Goal: Task Accomplishment & Management: Complete application form

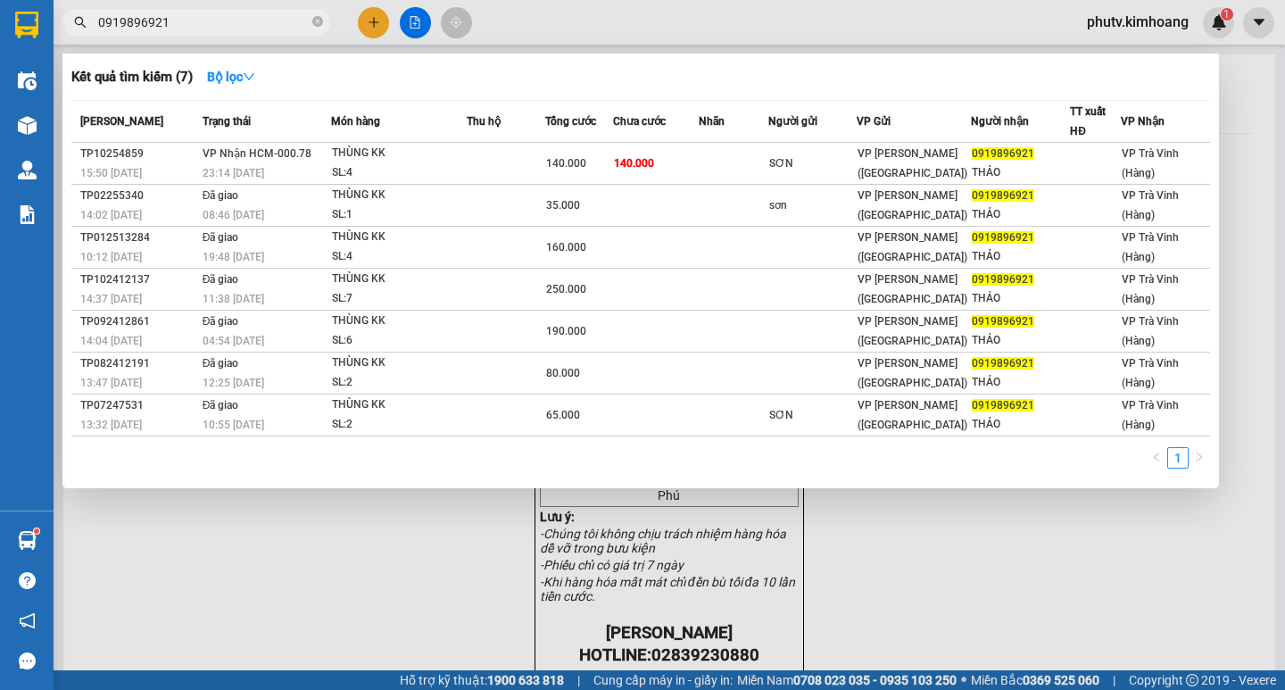
drag, startPoint x: 171, startPoint y: 30, endPoint x: 0, endPoint y: 50, distance: 172.4
click at [0, 45] on section "Kết quả tìm kiếm ( 7 ) Bộ lọc Mã ĐH Trạng thái Món hàng Thu hộ Tổng cước Chưa c…" at bounding box center [642, 345] width 1285 height 690
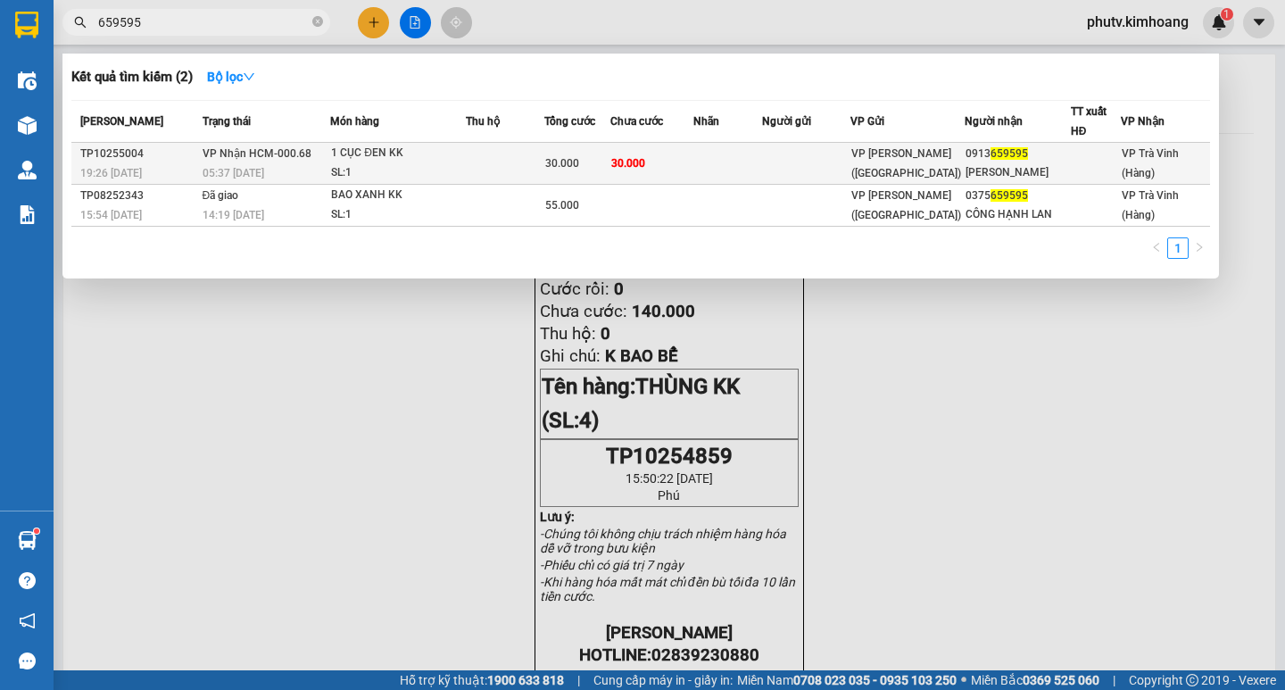
type input "659595"
click at [409, 159] on div "1 CỤC ĐEN KK" at bounding box center [398, 154] width 134 height 20
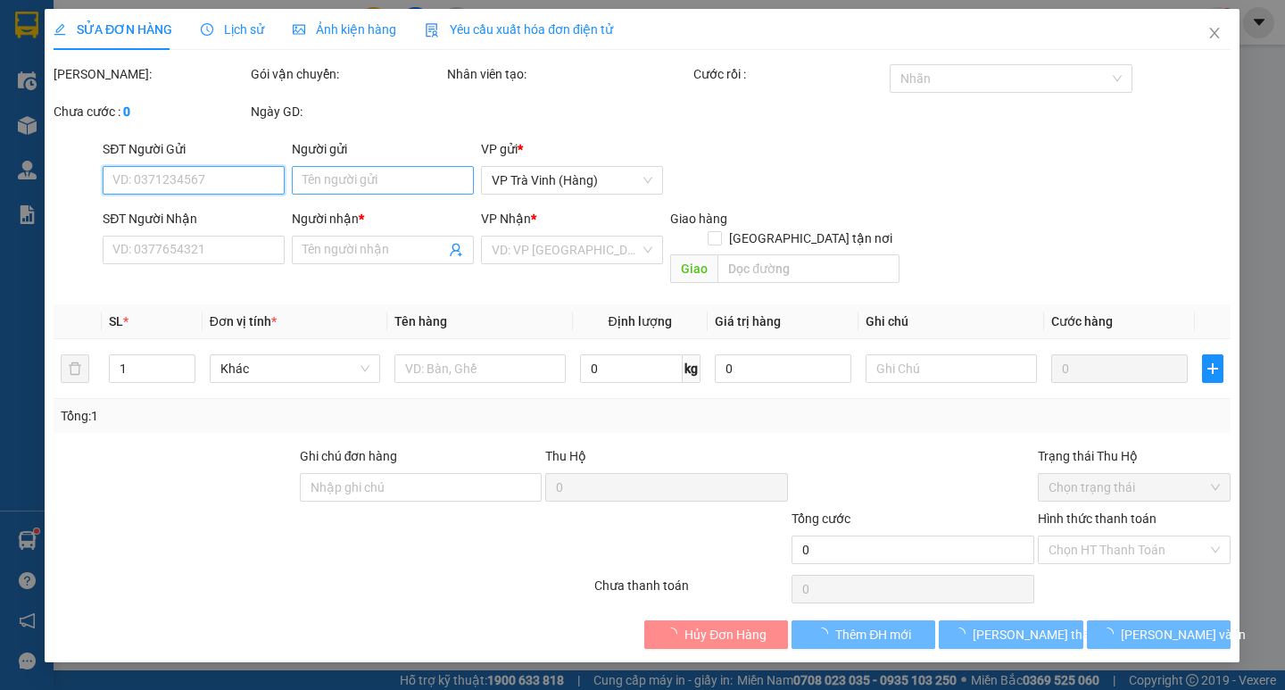
type input "0913659595"
type input "[PERSON_NAME]"
type input "30.000"
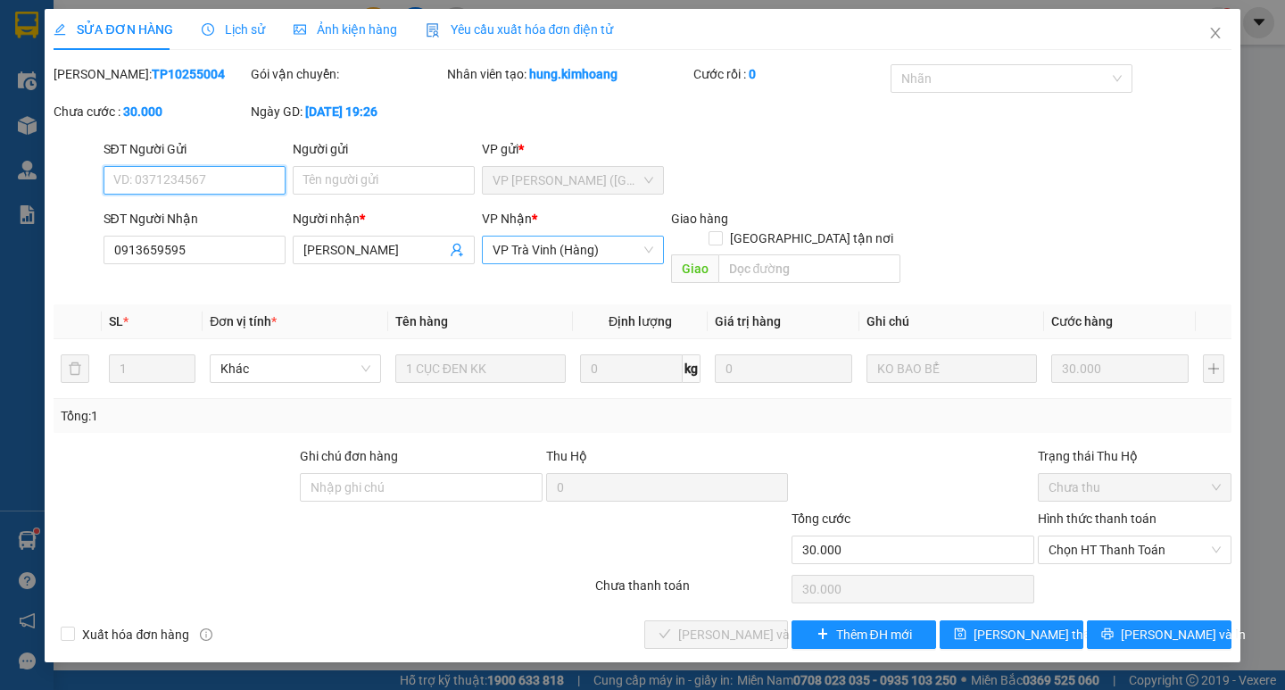
click at [567, 253] on span "VP Trà Vinh (Hàng)" at bounding box center [573, 249] width 161 height 27
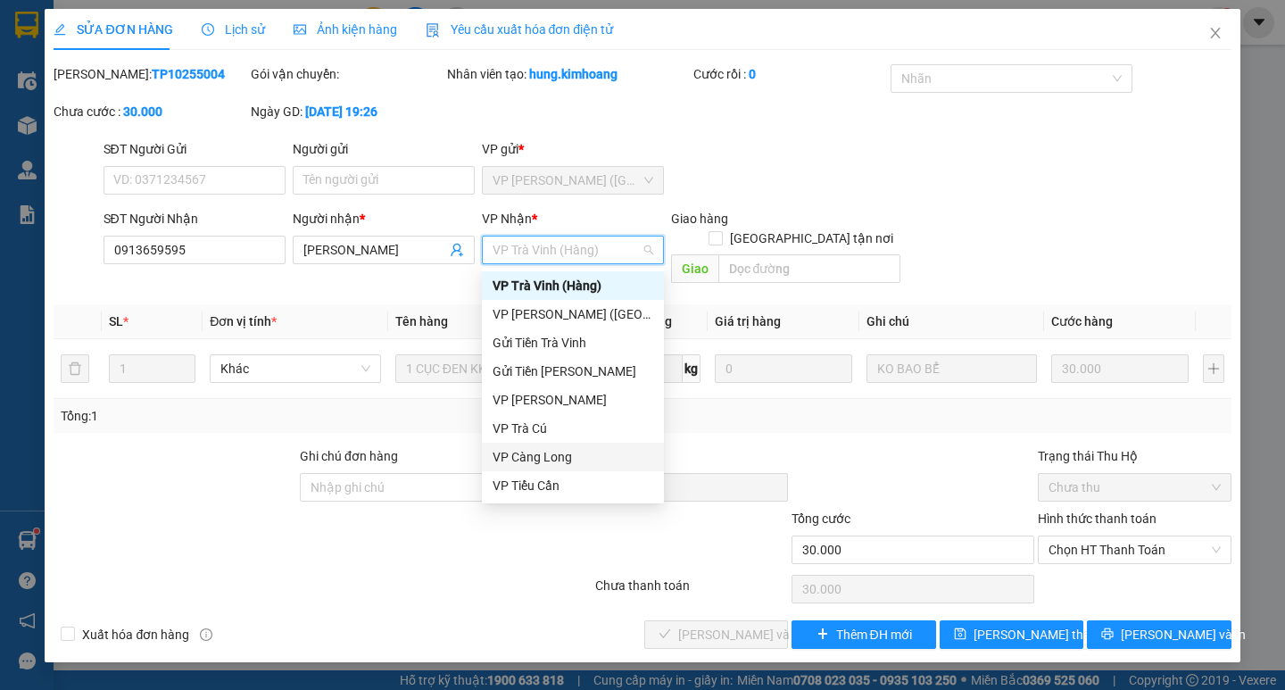
scroll to position [143, 0]
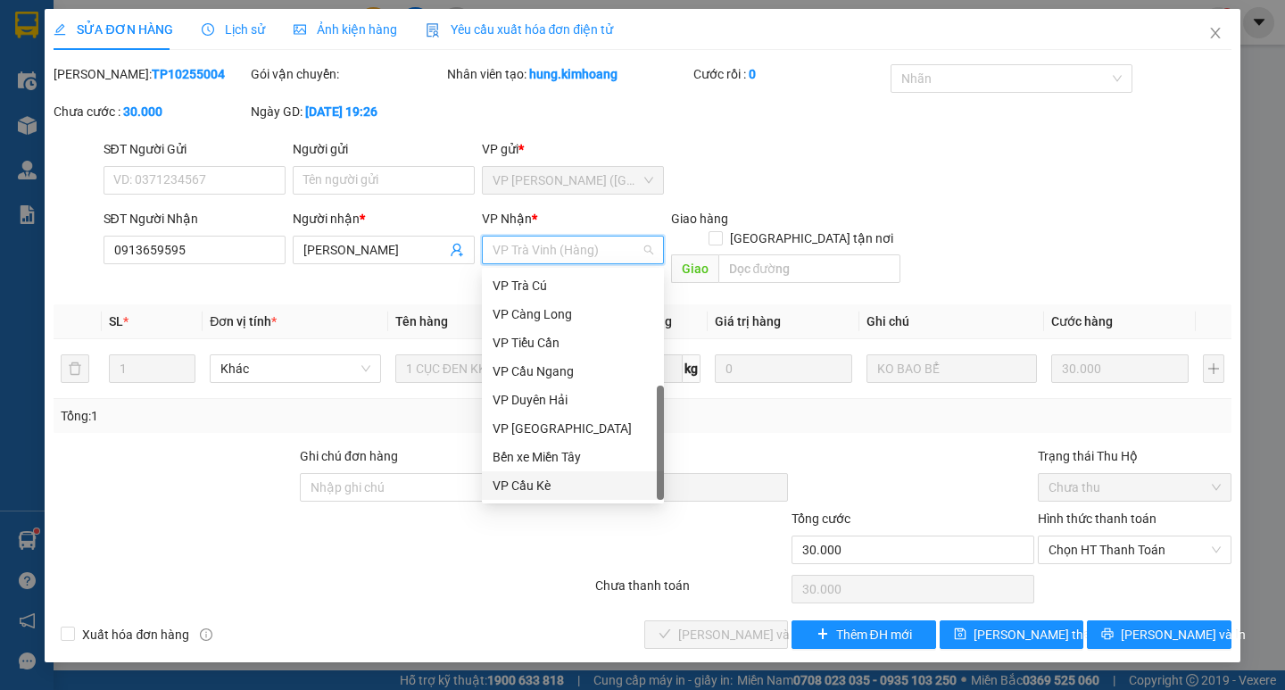
click at [529, 492] on div "VP Cầu Kè" at bounding box center [573, 486] width 161 height 20
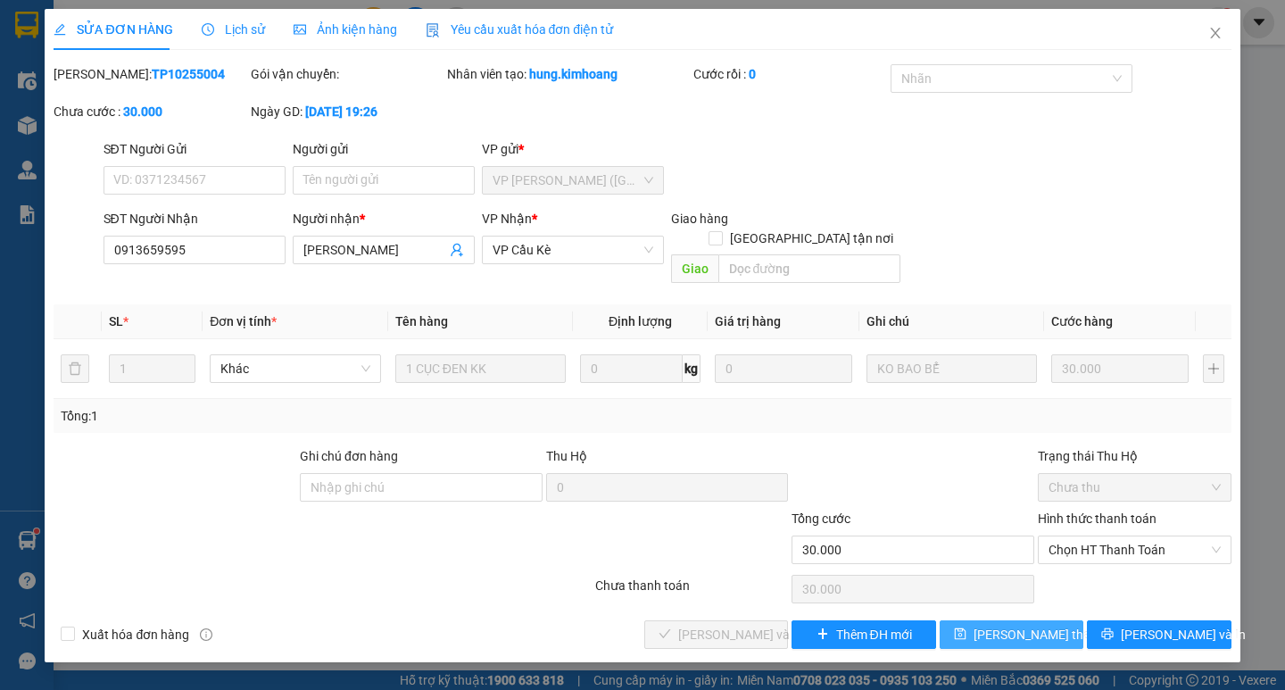
click at [1009, 625] on span "[PERSON_NAME] thay đổi" at bounding box center [1045, 635] width 143 height 20
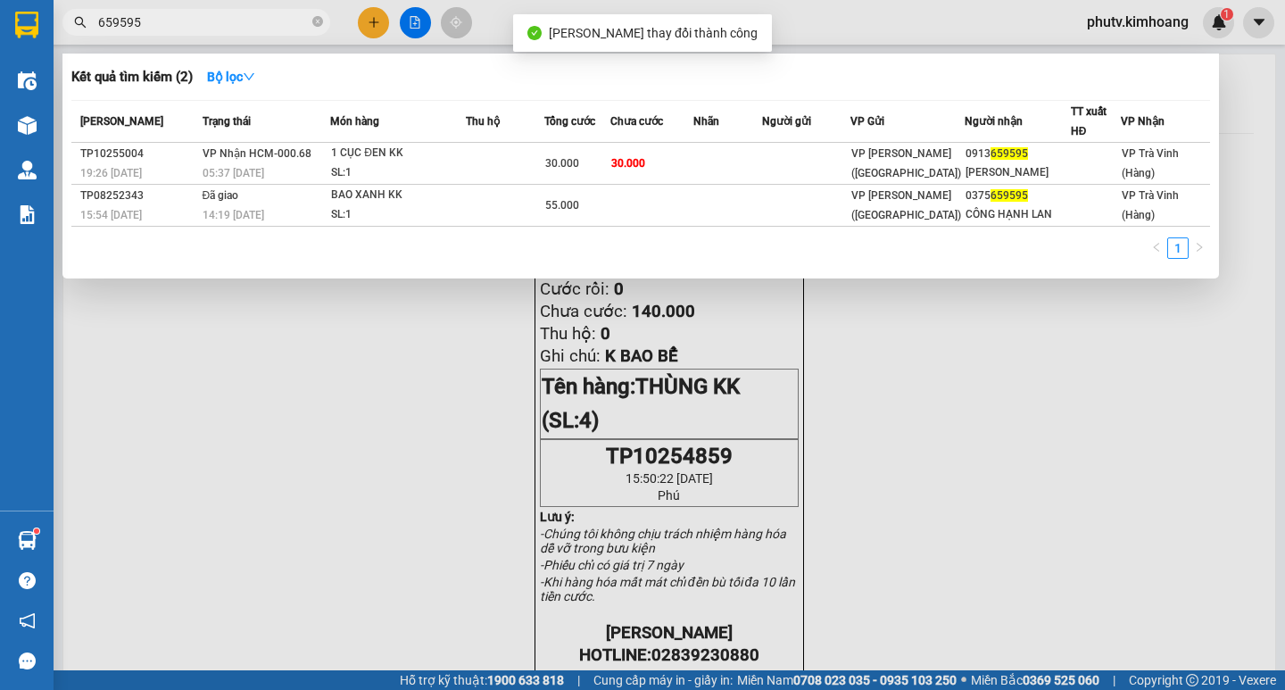
click at [163, 24] on input "659595" at bounding box center [203, 22] width 211 height 20
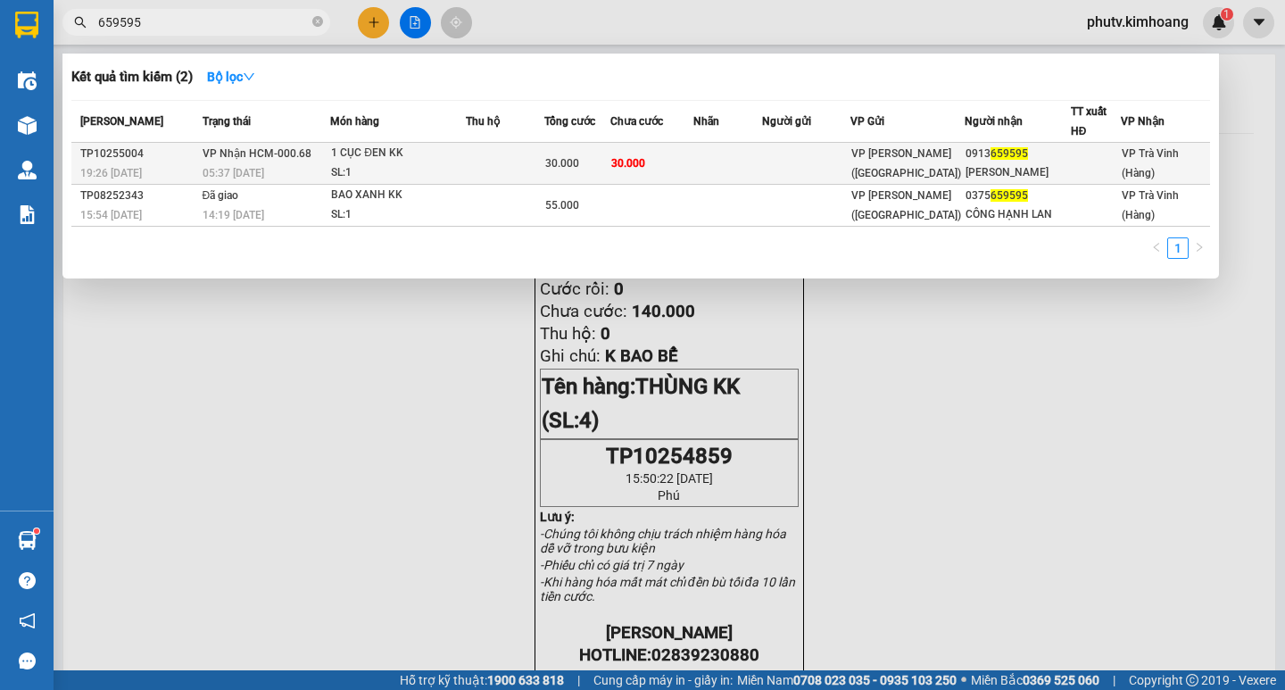
click at [328, 156] on td "VP Nhận HCM-000.68 05:37 [DATE]" at bounding box center [264, 164] width 133 height 42
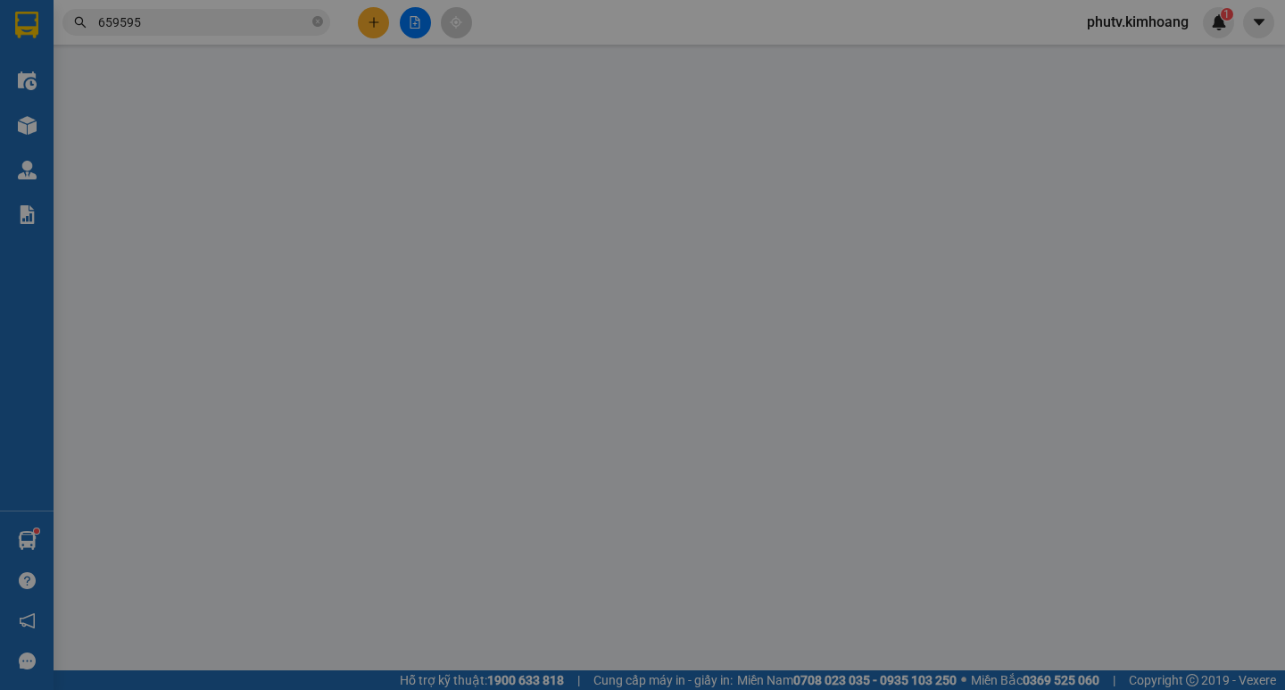
type input "0913659595"
type input "[PERSON_NAME]"
type input "30.000"
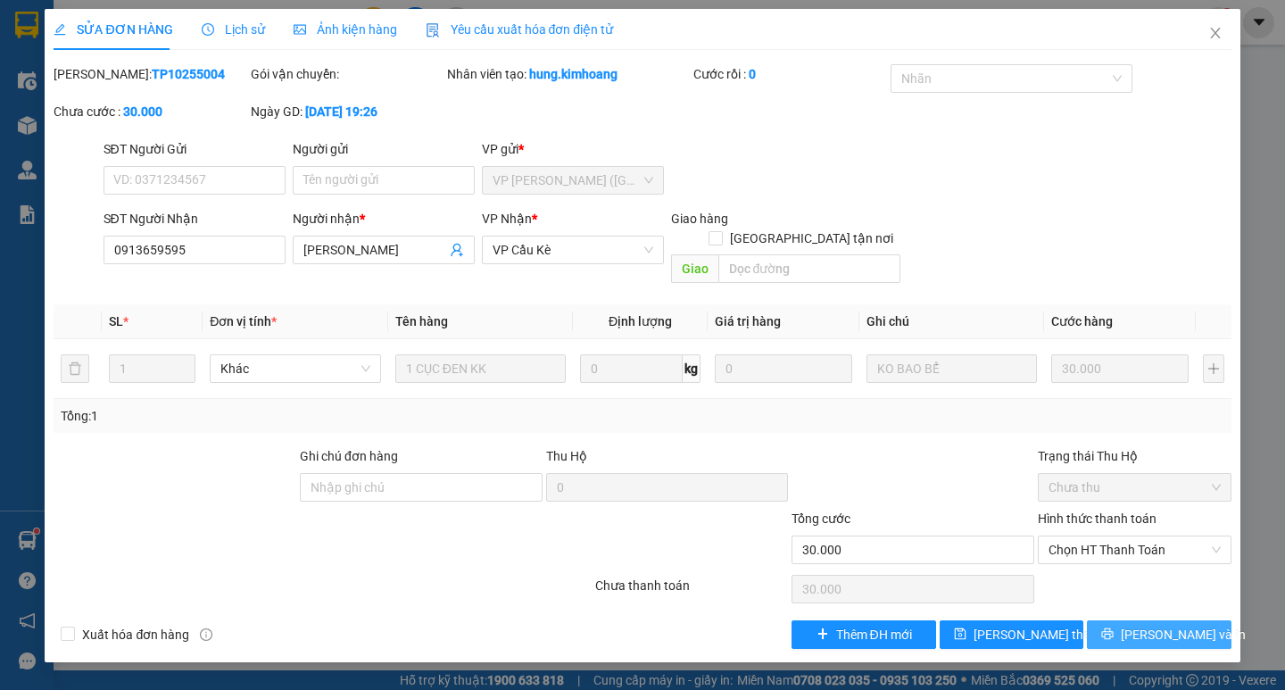
click at [1146, 625] on span "[PERSON_NAME] và In" at bounding box center [1183, 635] width 125 height 20
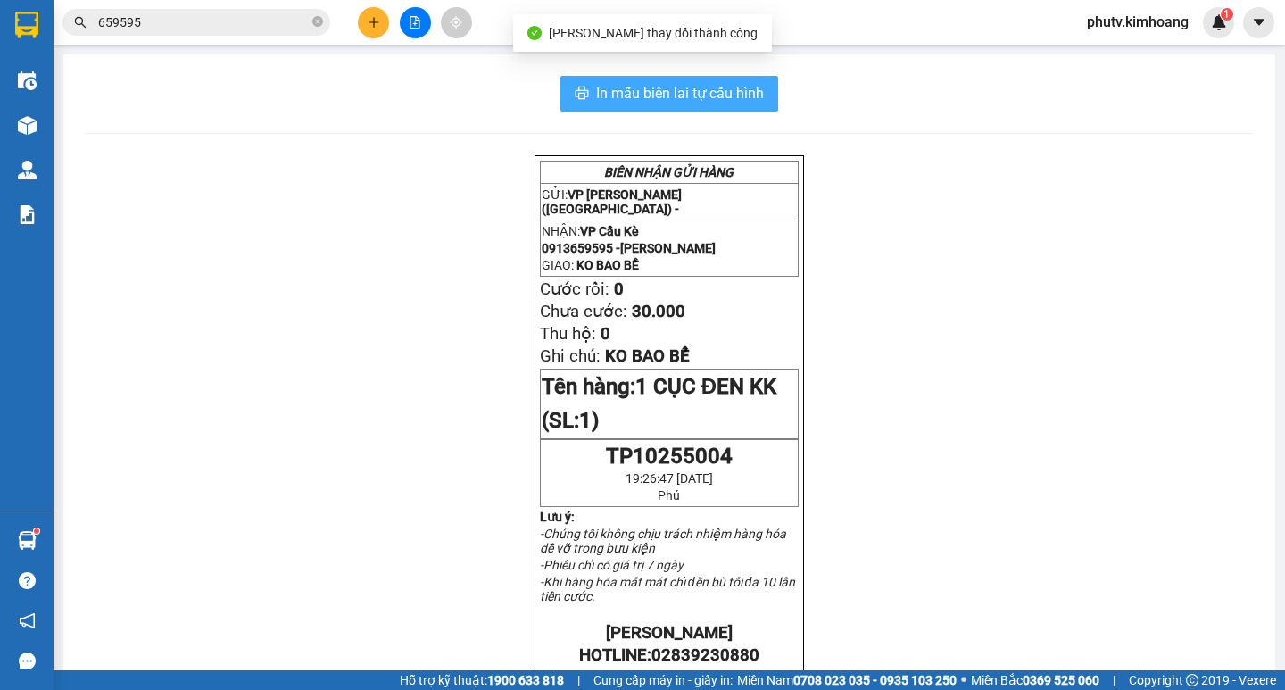
click at [700, 92] on span "In mẫu biên lai tự cấu hình" at bounding box center [680, 93] width 168 height 22
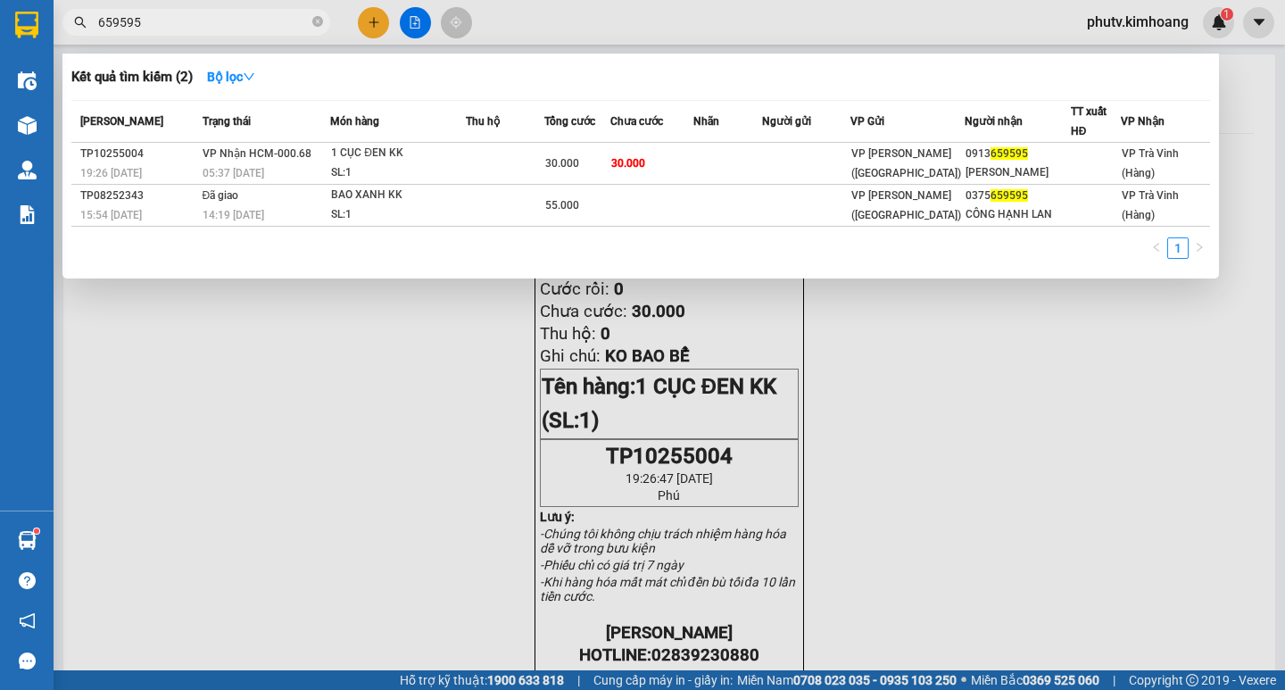
click at [195, 27] on input "659595" at bounding box center [203, 22] width 211 height 20
click at [368, 16] on div at bounding box center [642, 345] width 1285 height 690
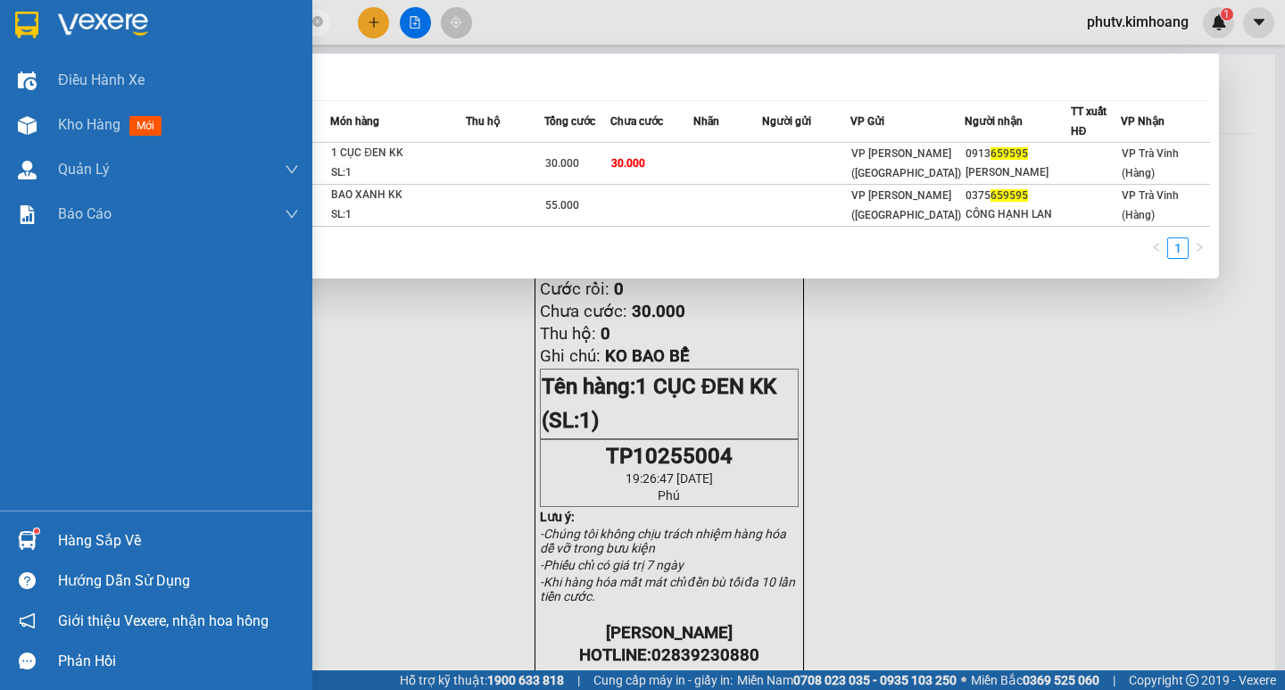
drag, startPoint x: 193, startPoint y: 16, endPoint x: 0, endPoint y: 46, distance: 195.0
click at [0, 41] on section "Kết quả tìm kiếm ( 2 ) Bộ lọc Mã ĐH Trạng thái Món hàng Thu hộ Tổng cước Chưa c…" at bounding box center [642, 345] width 1285 height 690
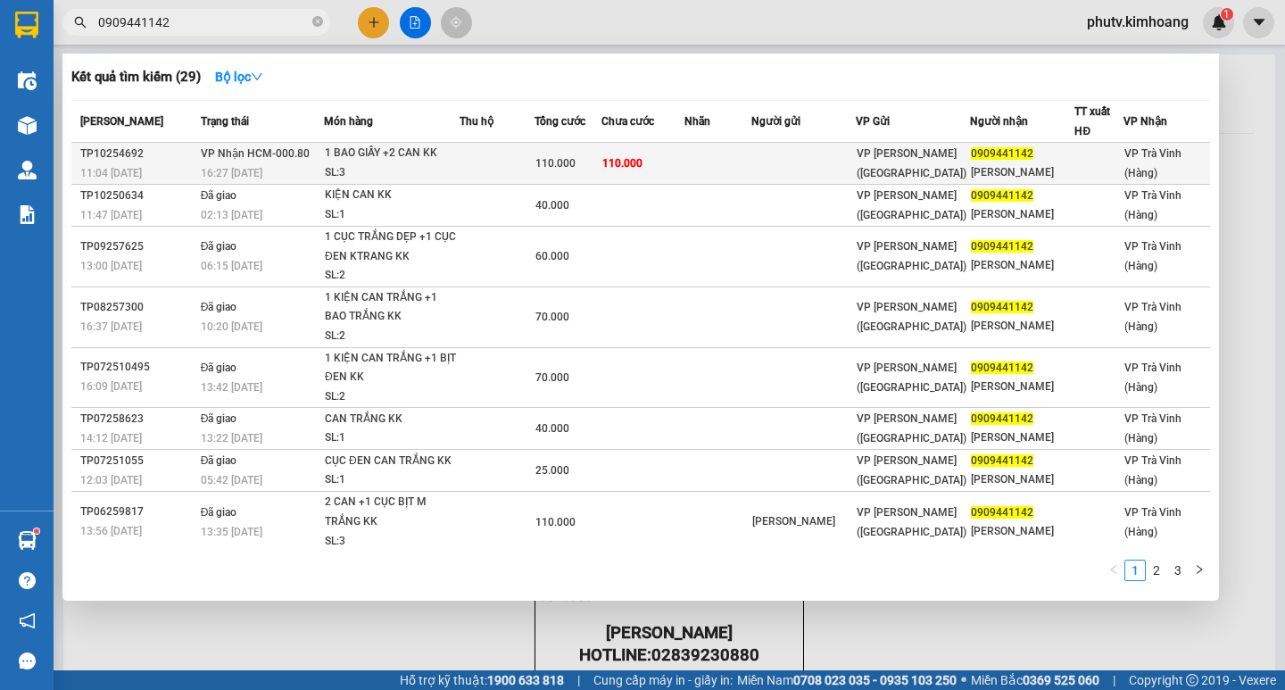
type input "0909441142"
click at [491, 152] on td at bounding box center [497, 164] width 75 height 42
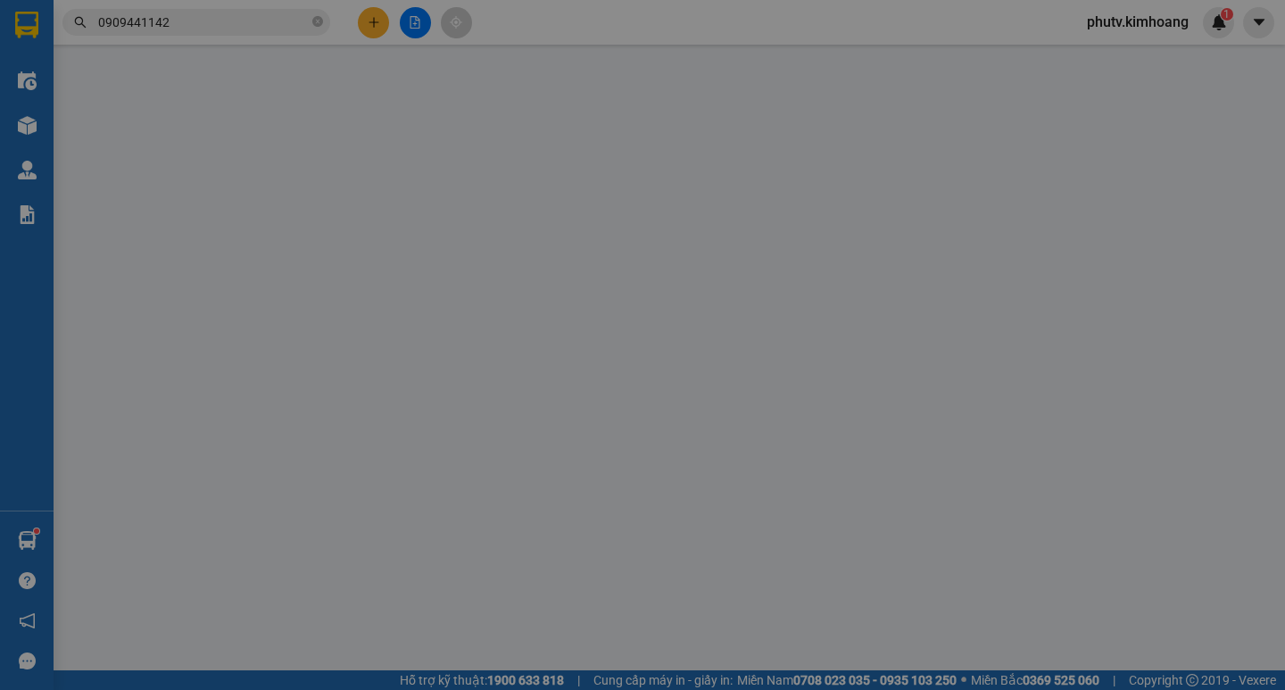
type input "0909441142"
type input "[PERSON_NAME]"
type input "110.000"
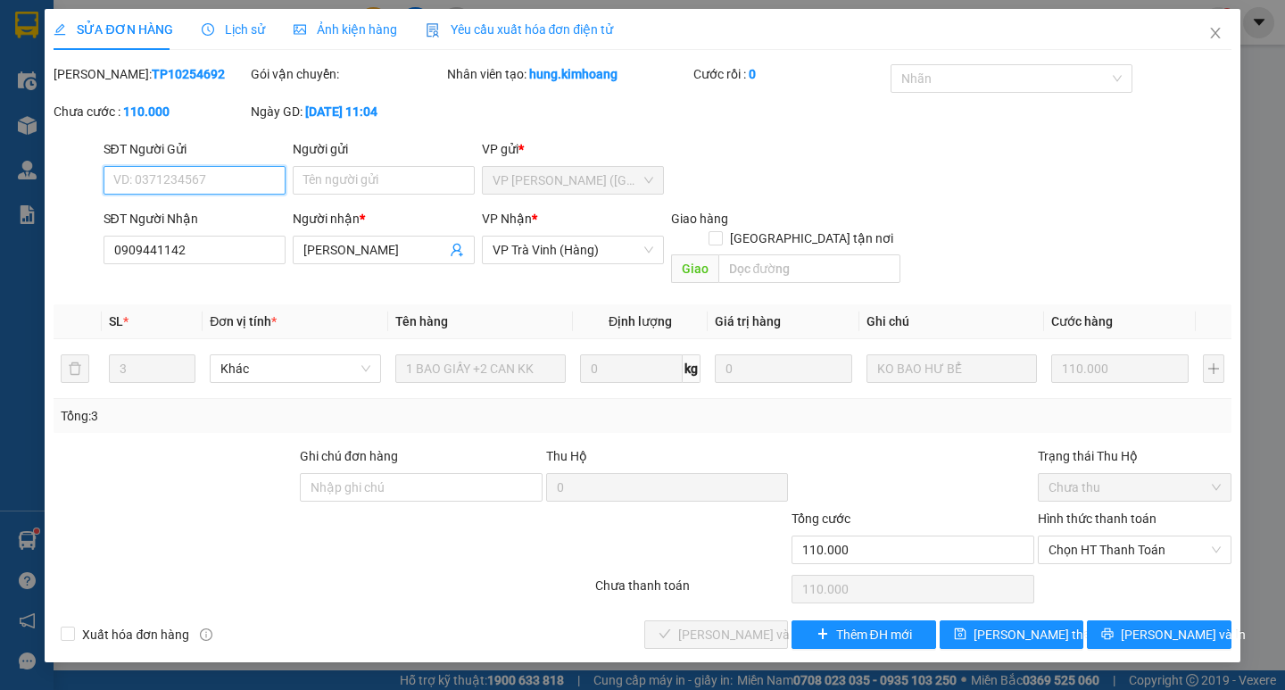
drag, startPoint x: 1081, startPoint y: 526, endPoint x: 1083, endPoint y: 545, distance: 19.8
click at [1083, 536] on span "Chọn HT Thanh Toán" at bounding box center [1134, 549] width 172 height 27
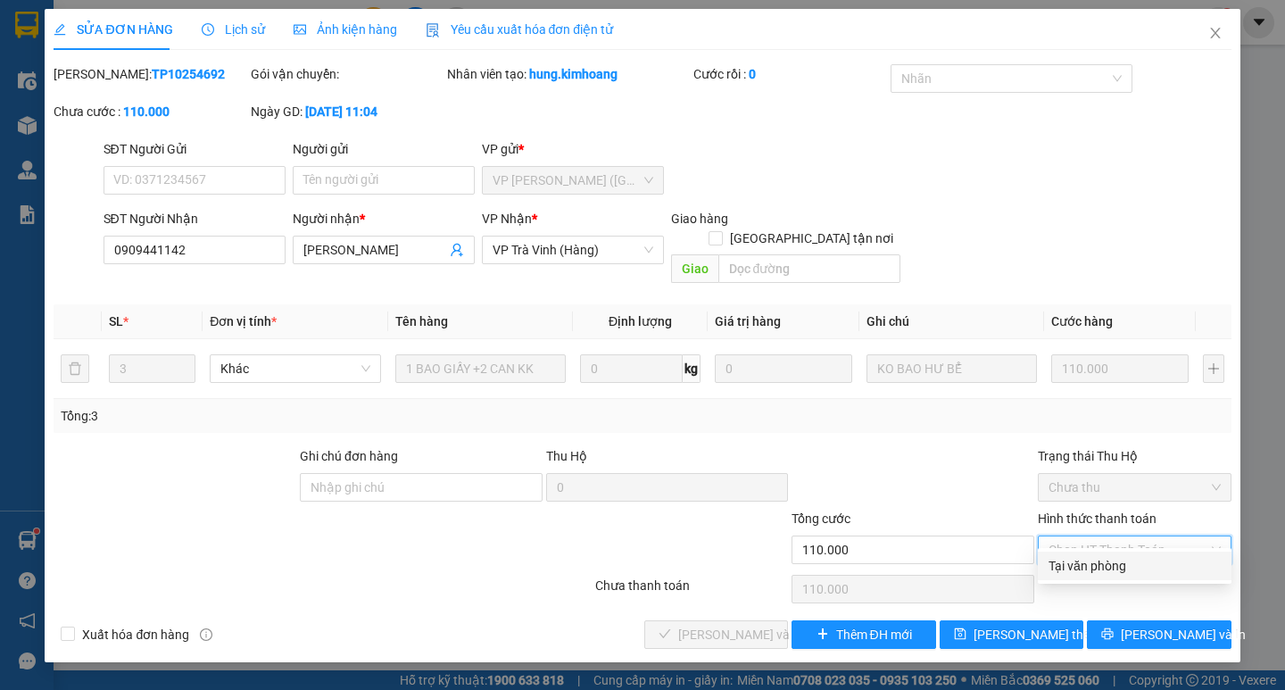
click at [1082, 556] on div "Tại văn phòng" at bounding box center [1134, 566] width 172 height 20
type input "0"
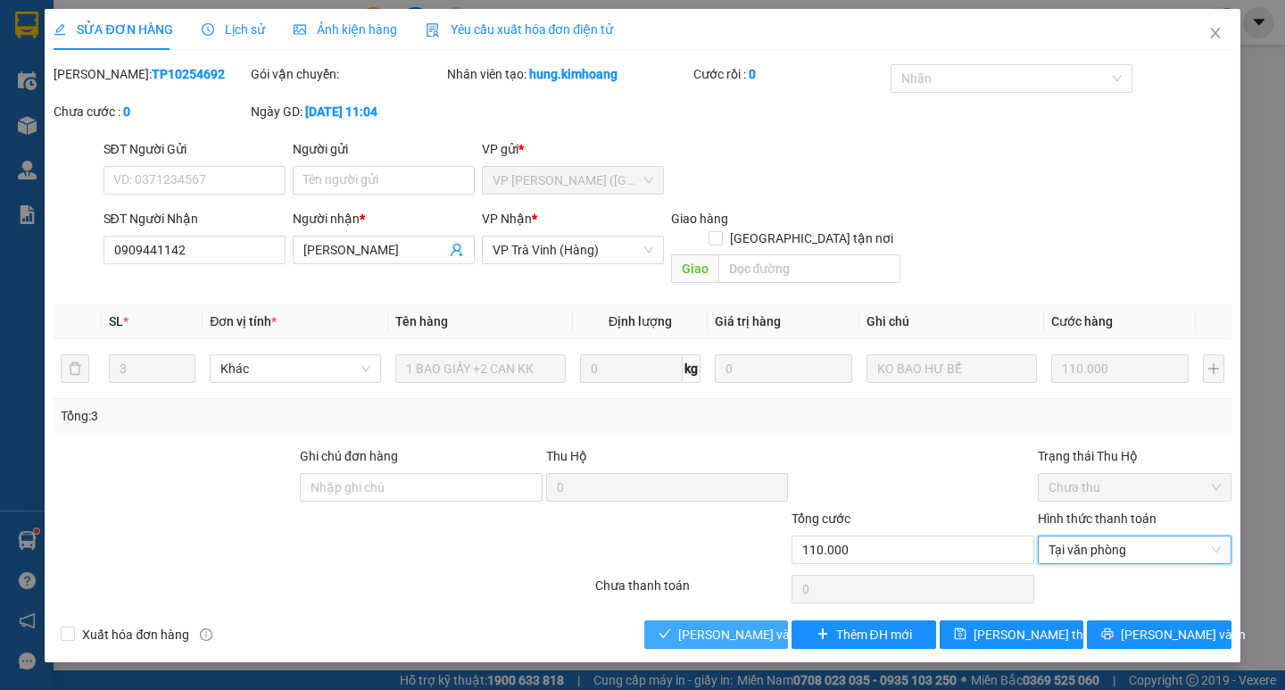
click at [752, 625] on span "[PERSON_NAME] và Giao hàng" at bounding box center [763, 635] width 171 height 20
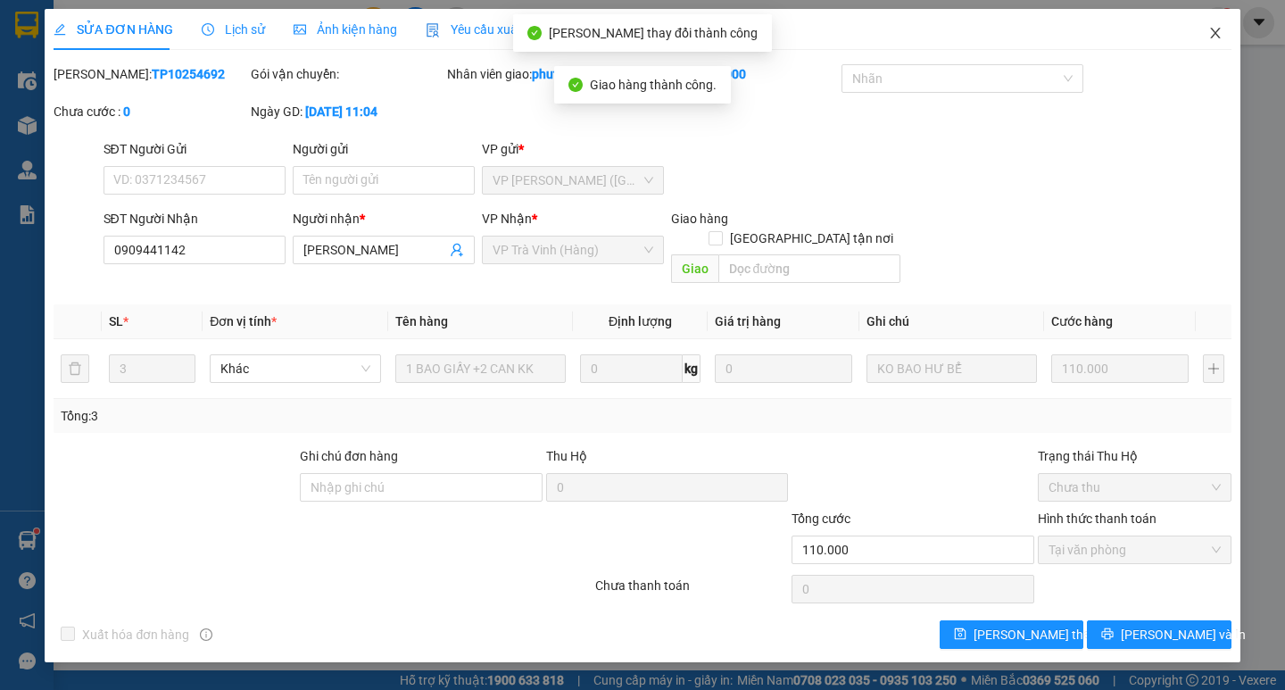
click at [1220, 38] on icon "close" at bounding box center [1215, 33] width 14 height 14
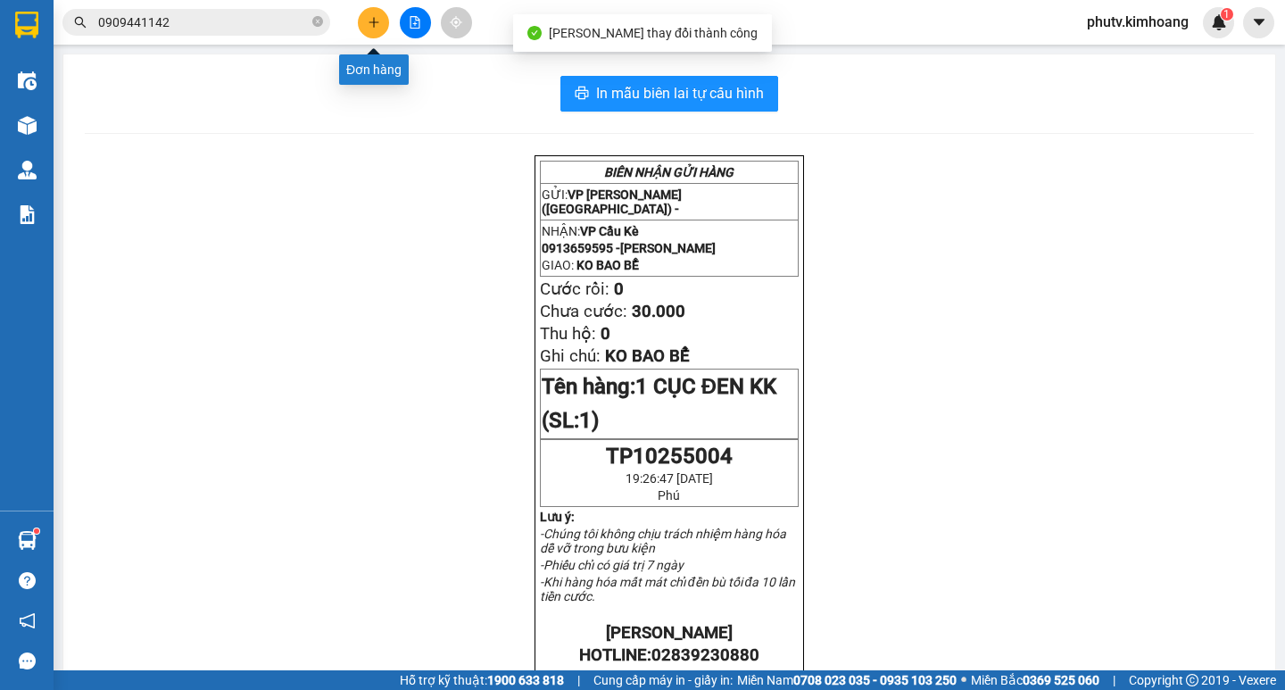
click at [377, 25] on icon "plus" at bounding box center [374, 22] width 12 height 12
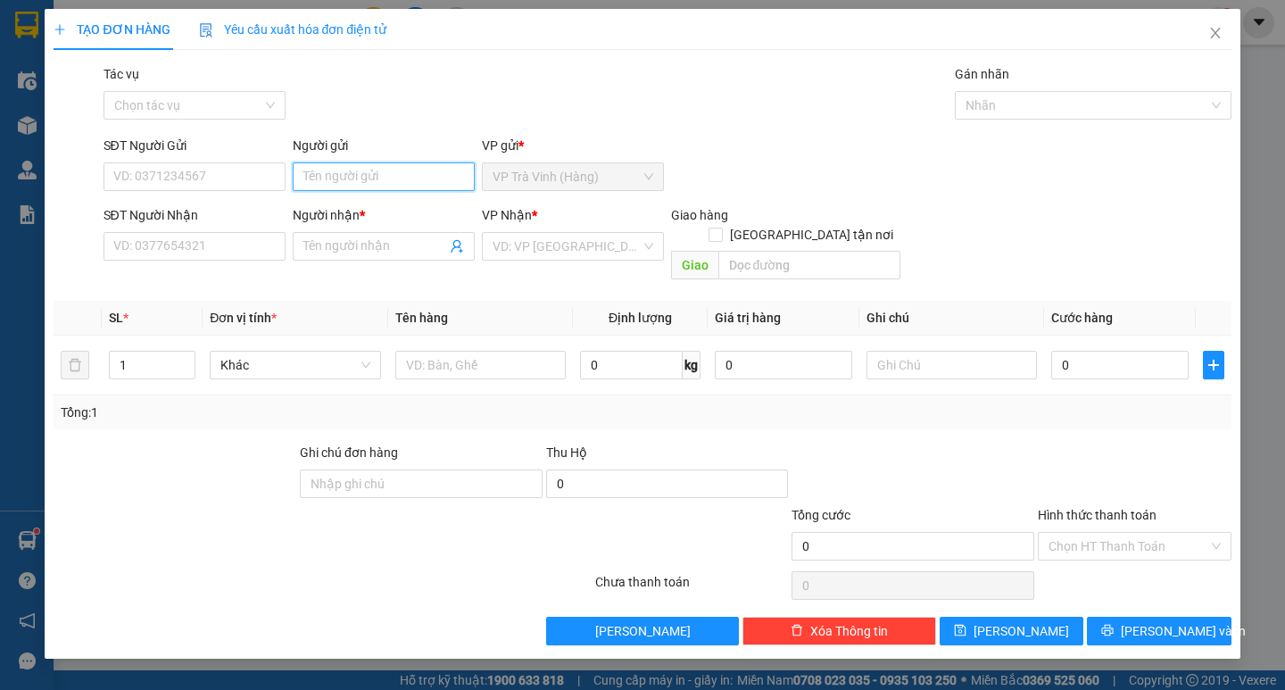
click at [349, 176] on input "Người gửi" at bounding box center [384, 176] width 182 height 29
type input "tư bé"
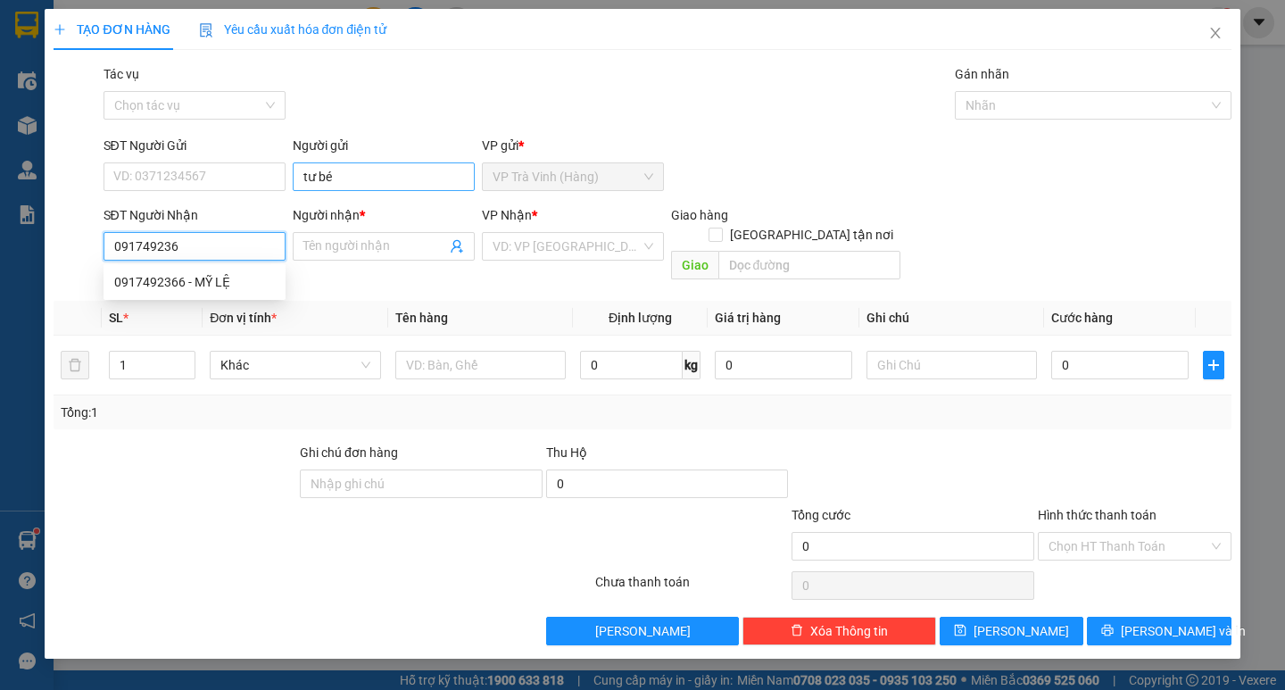
type input "0917492366"
click at [218, 284] on div "0917492366 - MỸ LỆ" at bounding box center [194, 282] width 161 height 20
type input "MỸ LỆ"
type input "30.000"
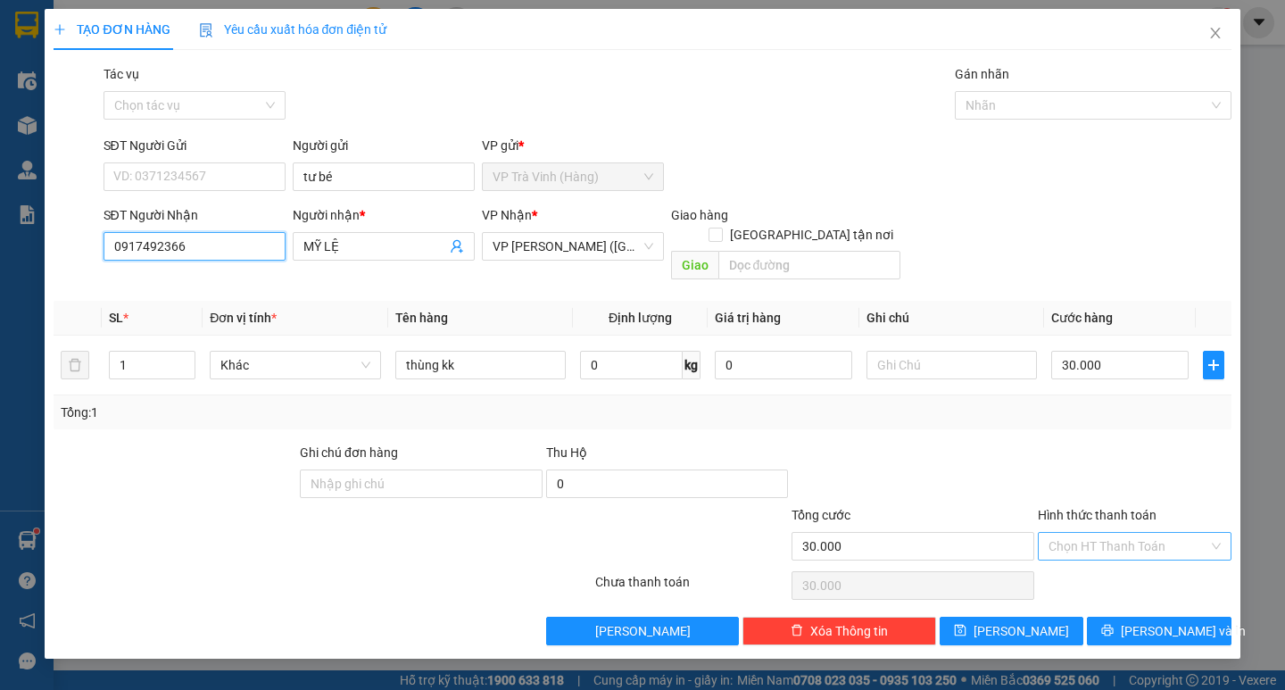
type input "0917492366"
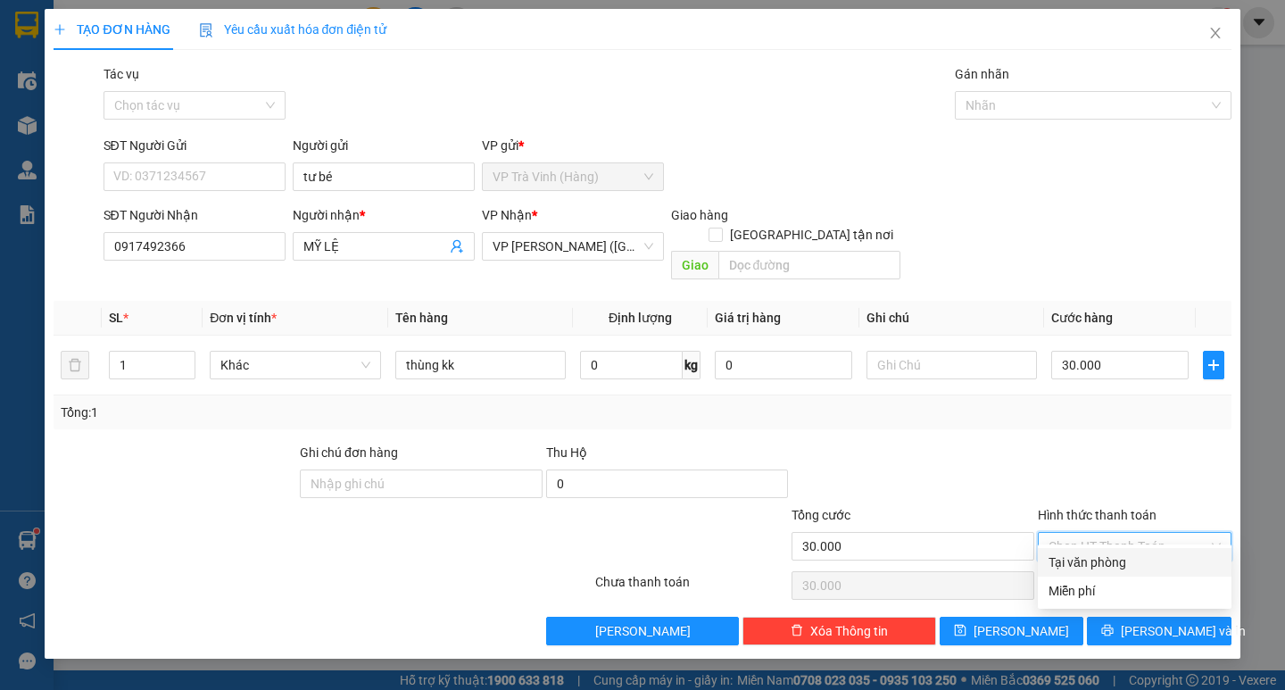
click at [1133, 533] on input "Hình thức thanh toán" at bounding box center [1128, 546] width 160 height 27
click at [1118, 565] on div "Tại văn phòng" at bounding box center [1134, 562] width 172 height 20
type input "0"
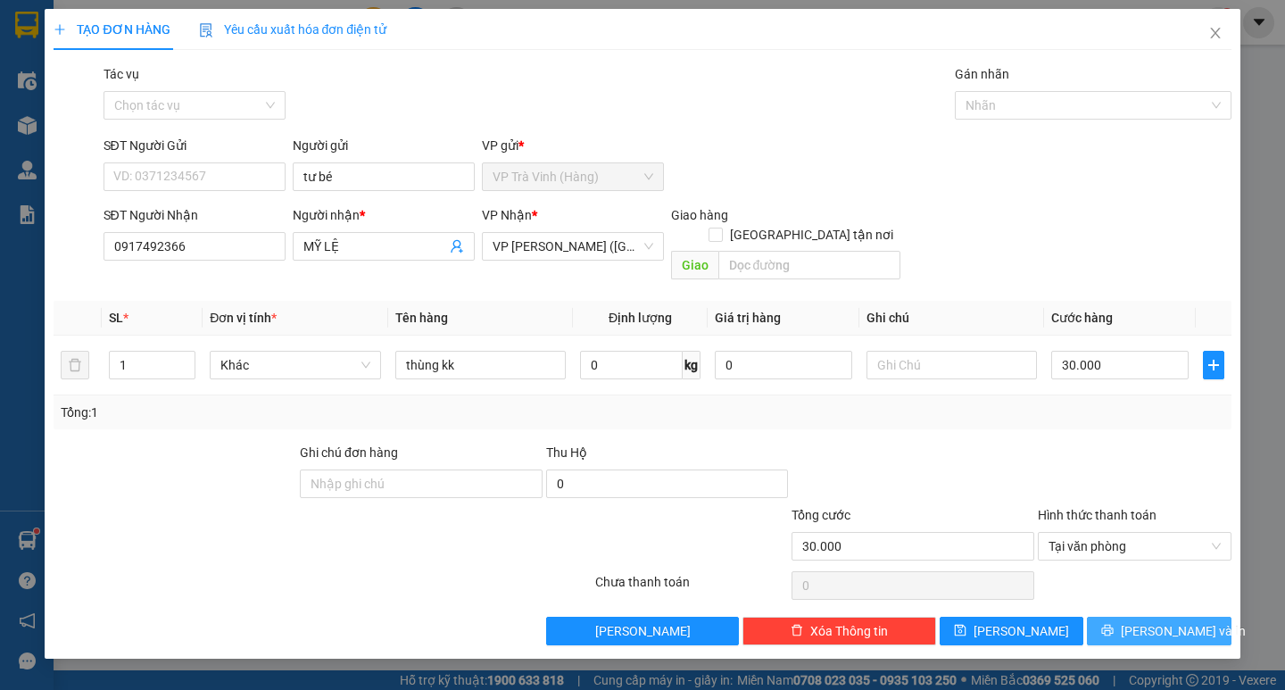
click at [1156, 621] on span "[PERSON_NAME] và In" at bounding box center [1183, 631] width 125 height 20
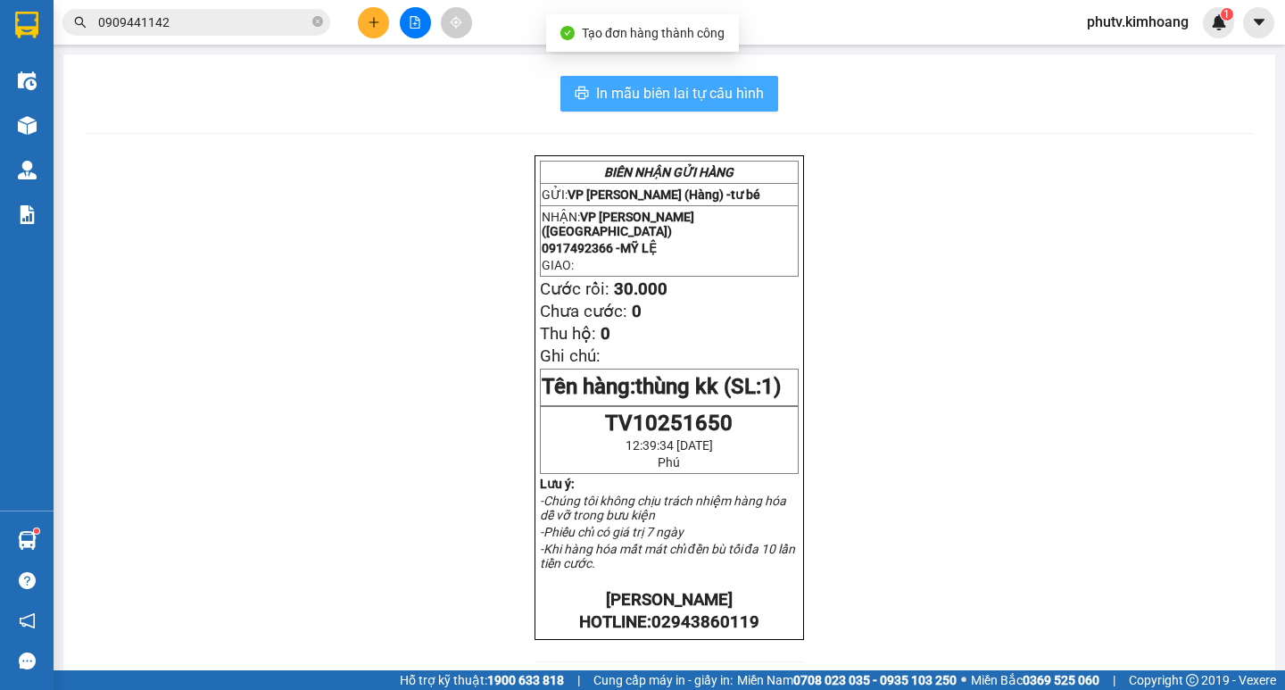
click at [672, 104] on span "In mẫu biên lai tự cấu hình" at bounding box center [680, 93] width 168 height 22
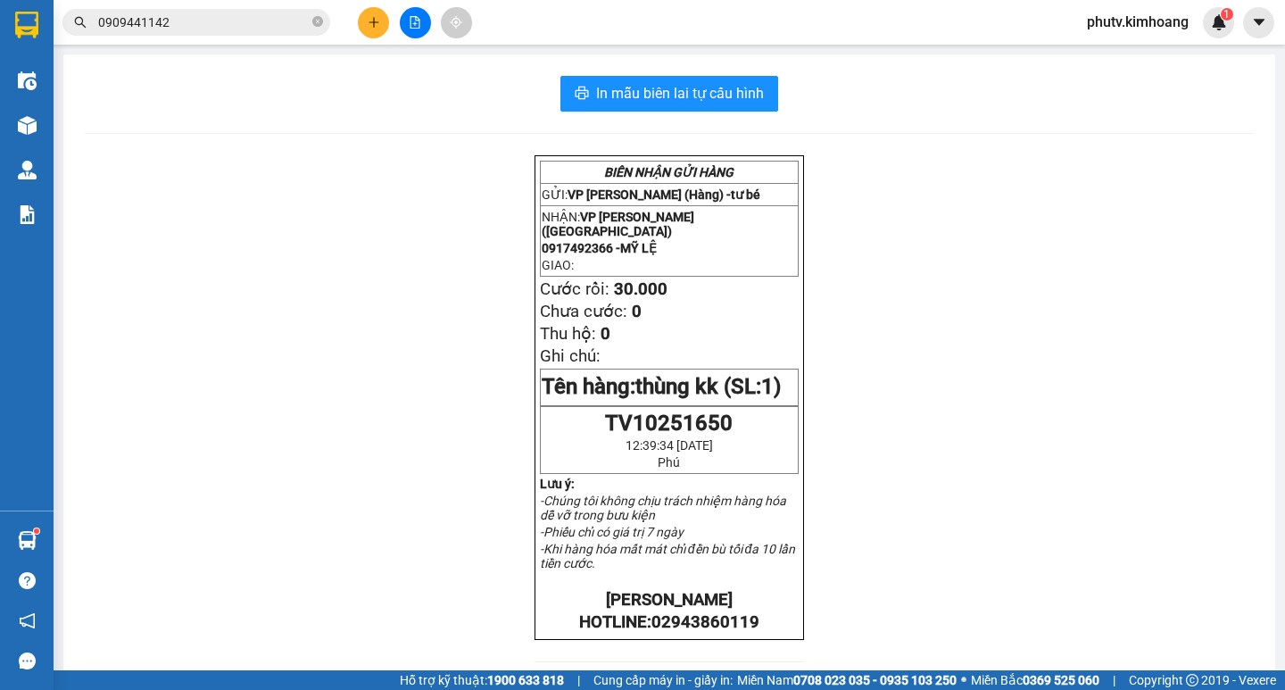
click at [217, 12] on input "0909441142" at bounding box center [203, 22] width 211 height 20
